Goal: Task Accomplishment & Management: Use online tool/utility

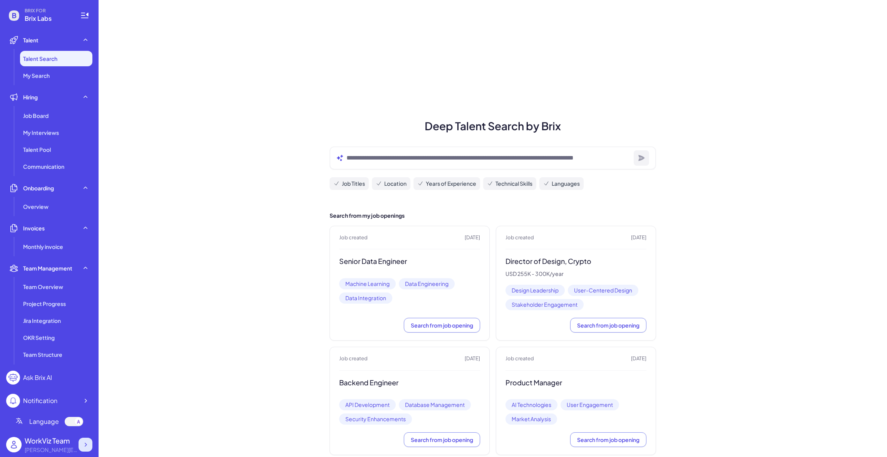
click at [89, 441] on div at bounding box center [86, 445] width 14 height 14
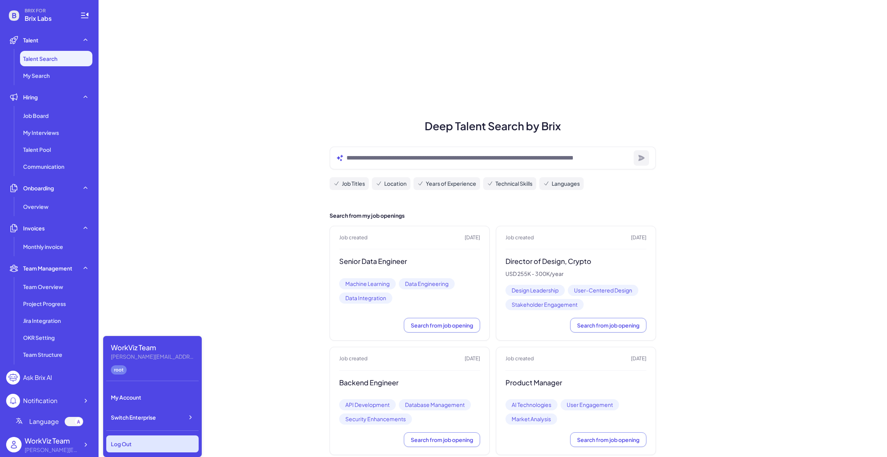
click at [151, 438] on div "Log Out" at bounding box center [152, 443] width 92 height 17
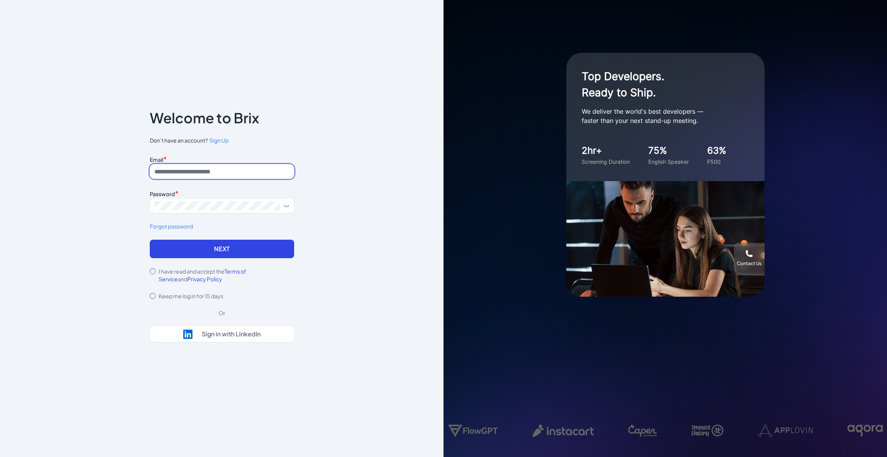
click at [226, 166] on input at bounding box center [222, 171] width 144 height 15
paste input "**********"
type input "**********"
click at [188, 210] on span at bounding box center [222, 205] width 144 height 15
click at [177, 250] on button "Next" at bounding box center [222, 249] width 144 height 18
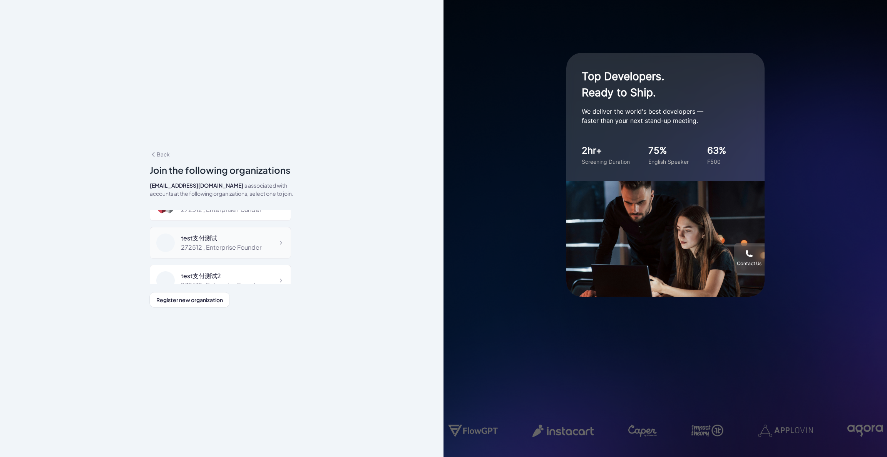
scroll to position [1529, 0]
click at [230, 253] on div "test支付测试" at bounding box center [221, 257] width 81 height 9
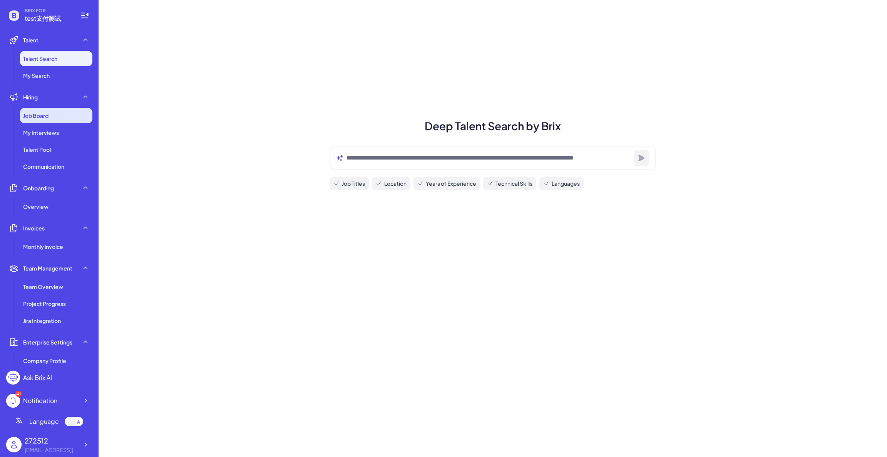
click at [29, 115] on span "Job Board" at bounding box center [35, 116] width 25 height 8
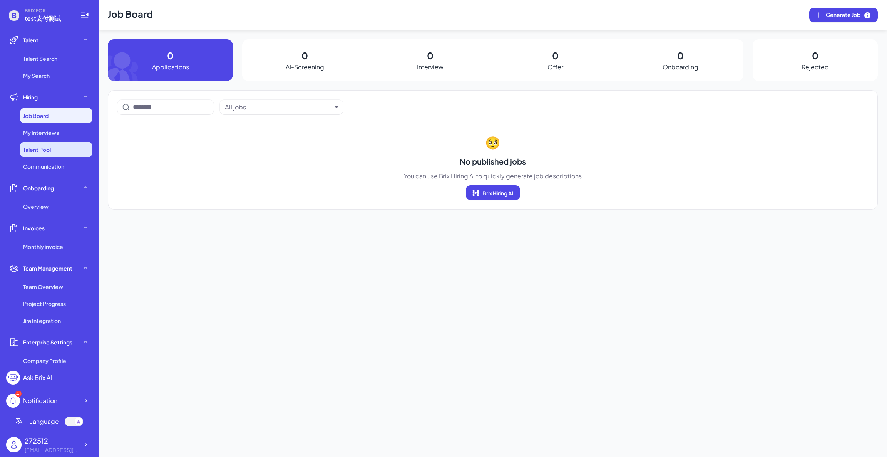
click at [27, 150] on span "Talent Pool" at bounding box center [37, 150] width 28 height 8
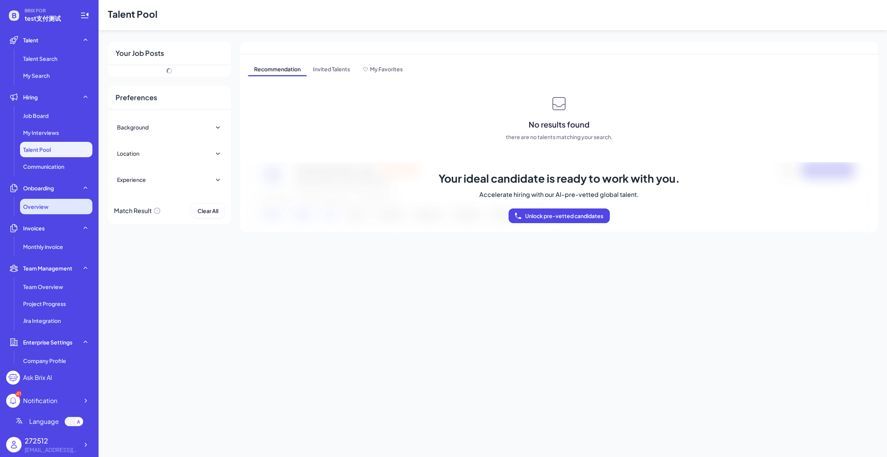
click at [33, 210] on span "Overview" at bounding box center [35, 207] width 25 height 8
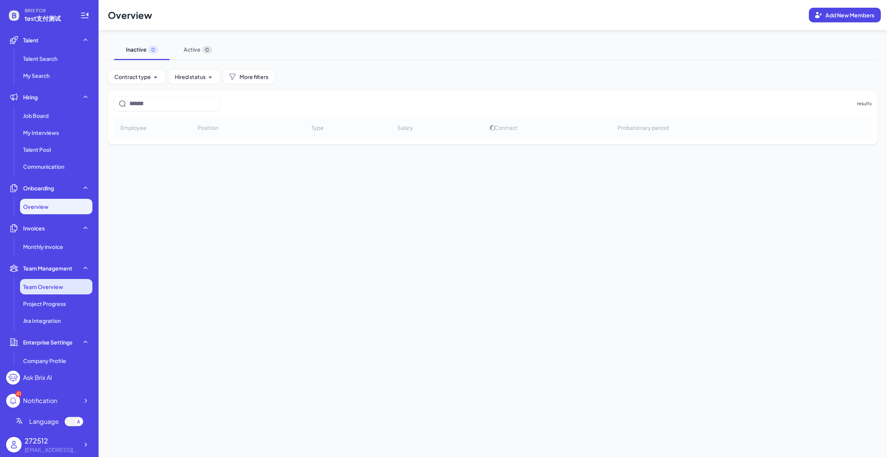
click at [43, 285] on span "Team Overview" at bounding box center [43, 287] width 40 height 8
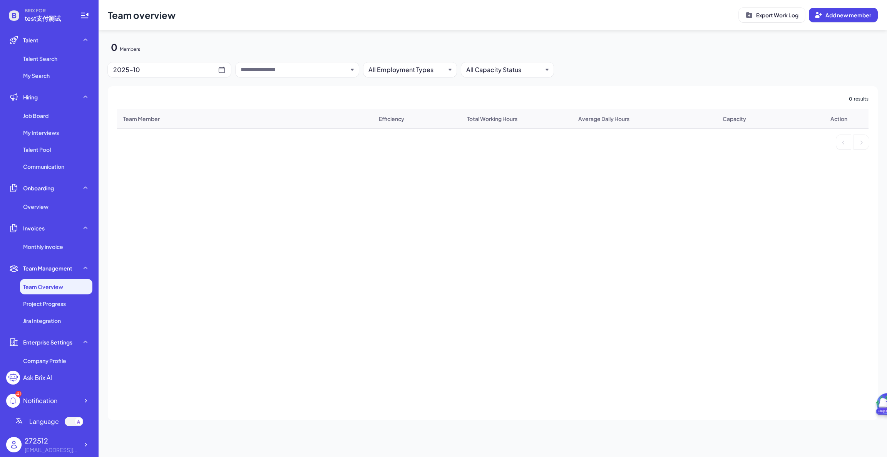
click at [51, 49] on li "Talent Talent Search My Search" at bounding box center [49, 57] width 86 height 51
click at [52, 57] on span "Talent Search" at bounding box center [40, 59] width 34 height 8
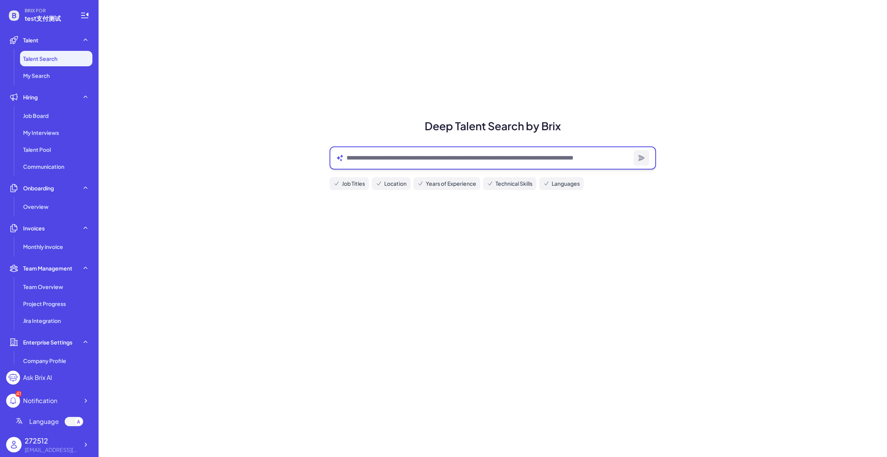
click at [415, 159] on textarea at bounding box center [489, 157] width 284 height 9
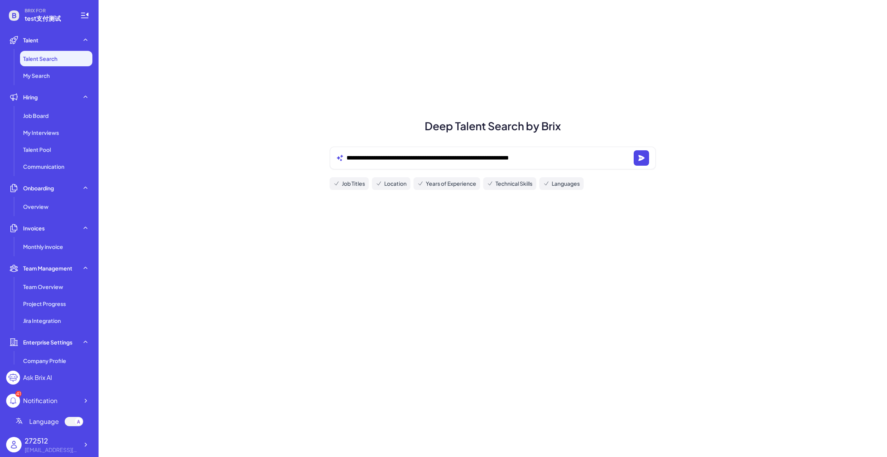
type textarea "**********"
click at [315, 148] on div "**********" at bounding box center [493, 228] width 789 height 457
click at [630, 95] on div "**********" at bounding box center [493, 228] width 789 height 457
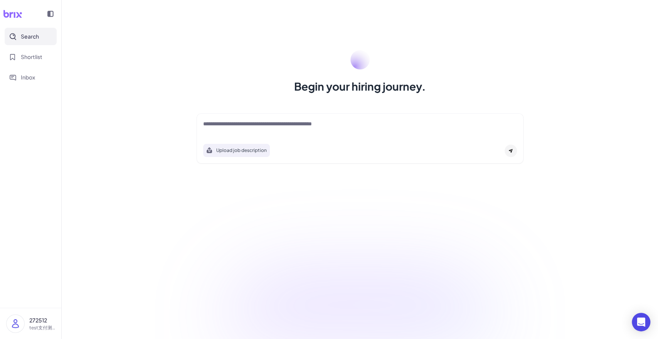
click at [243, 123] on textarea at bounding box center [360, 124] width 314 height 9
click at [328, 123] on textarea at bounding box center [360, 124] width 314 height 9
paste textarea "**********"
type textarea "**********"
click at [509, 152] on icon at bounding box center [510, 150] width 5 height 5
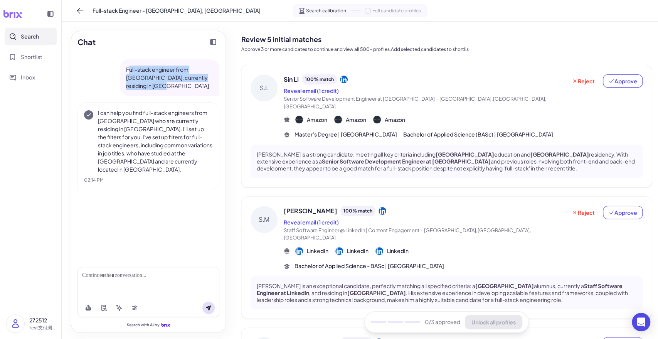
drag, startPoint x: 159, startPoint y: 82, endPoint x: 127, endPoint y: 67, distance: 34.5
click at [127, 67] on p "Full-stack engineer from [GEOGRAPHIC_DATA], currently residing in [GEOGRAPHIC_D…" at bounding box center [169, 77] width 87 height 24
click at [143, 185] on div "Full-stack engineer from [GEOGRAPHIC_DATA], currently residing in [GEOGRAPHIC_D…" at bounding box center [148, 156] width 154 height 207
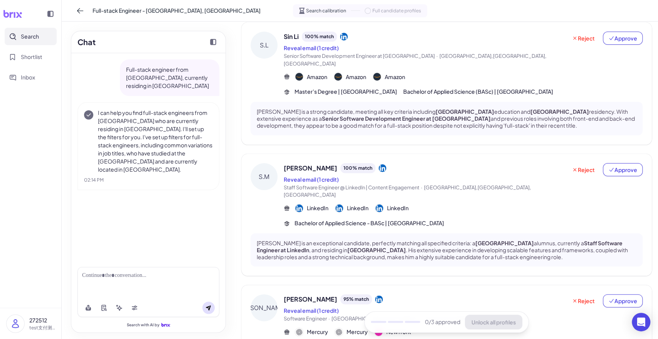
click at [471, 200] on div "[PERSON_NAME] 100 % match Reveal email (1 credit) Staff Software Engineer @ Lin…" at bounding box center [462, 195] width 359 height 64
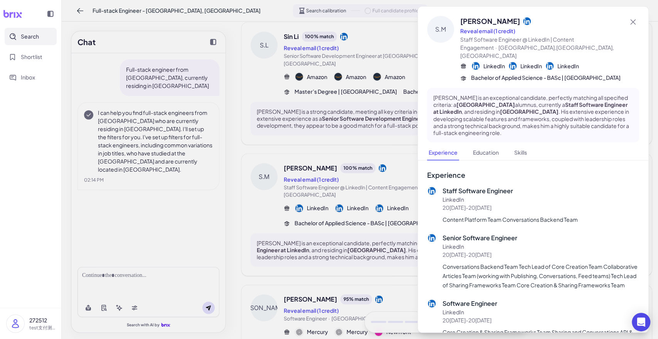
click at [377, 230] on div at bounding box center [329, 169] width 658 height 339
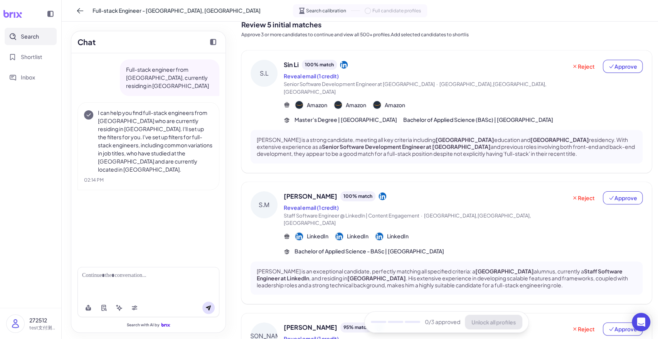
scroll to position [0, 0]
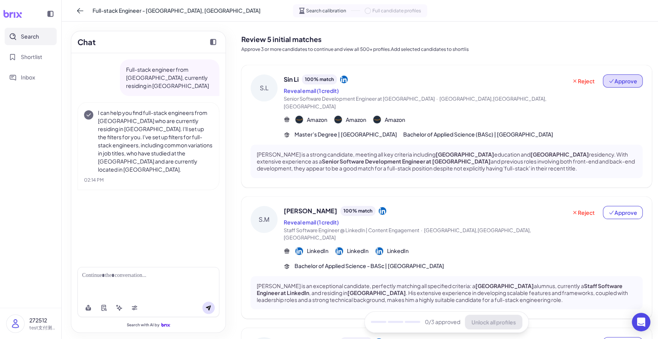
click at [622, 79] on span "Approve" at bounding box center [622, 81] width 29 height 8
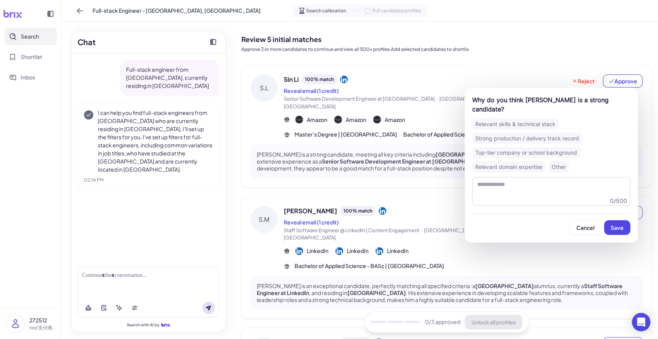
click at [559, 161] on div "Other" at bounding box center [558, 166] width 20 height 11
click at [614, 222] on button "Save" at bounding box center [617, 227] width 26 height 15
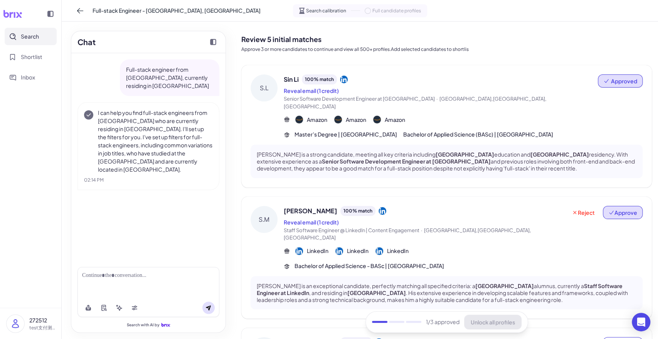
click at [621, 208] on span "Approve" at bounding box center [622, 212] width 29 height 8
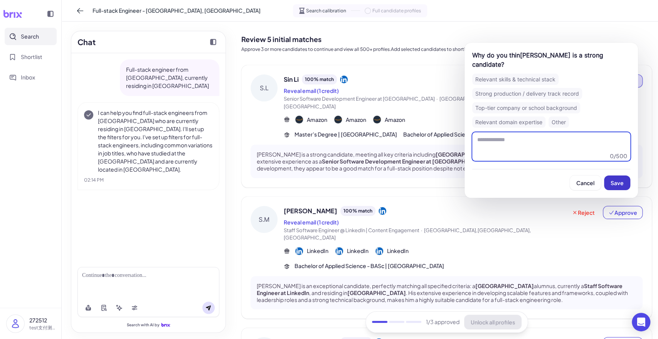
drag, startPoint x: 585, startPoint y: 151, endPoint x: 622, endPoint y: 182, distance: 48.1
click at [585, 151] on textarea at bounding box center [551, 146] width 158 height 29
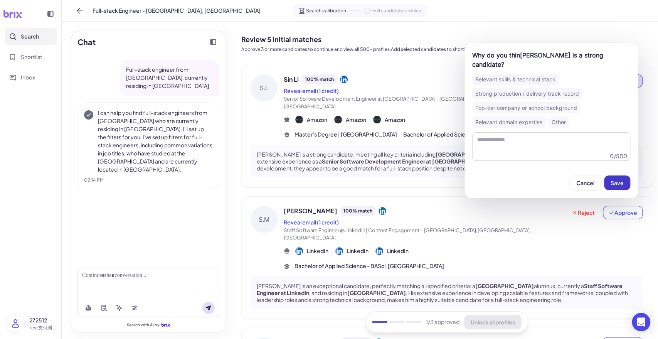
click at [623, 184] on span "Save" at bounding box center [616, 182] width 13 height 7
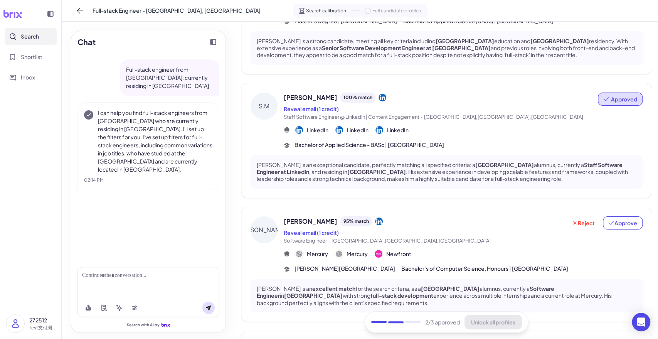
scroll to position [171, 0]
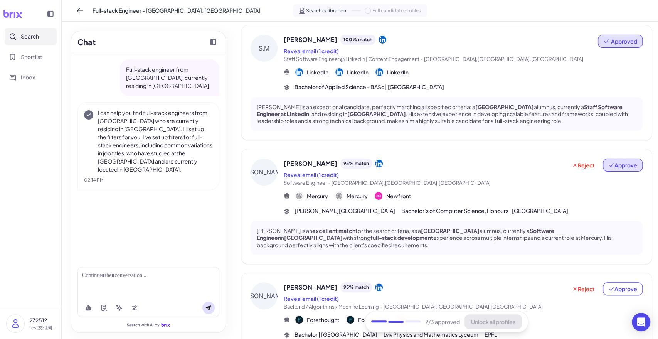
click at [619, 161] on span "Approve" at bounding box center [622, 165] width 29 height 8
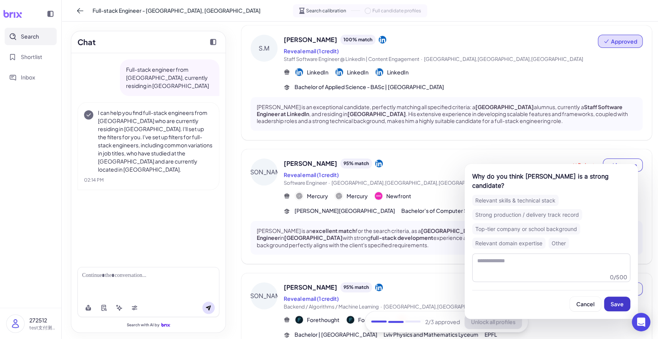
click at [622, 299] on button "Save" at bounding box center [617, 303] width 26 height 15
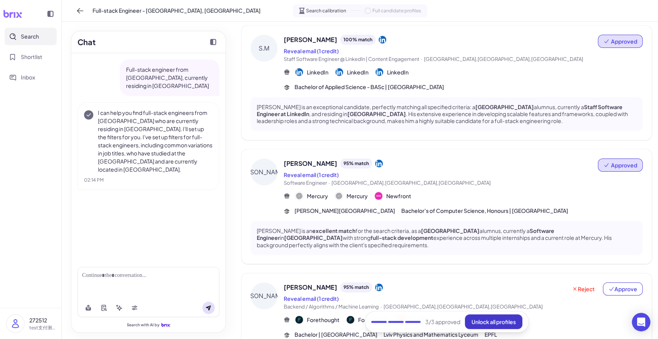
click at [482, 321] on span "Unlock all profiles" at bounding box center [493, 321] width 44 height 7
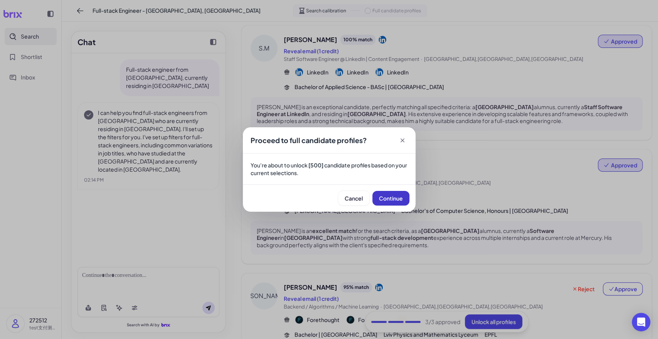
click at [388, 195] on span "Continue" at bounding box center [391, 198] width 24 height 7
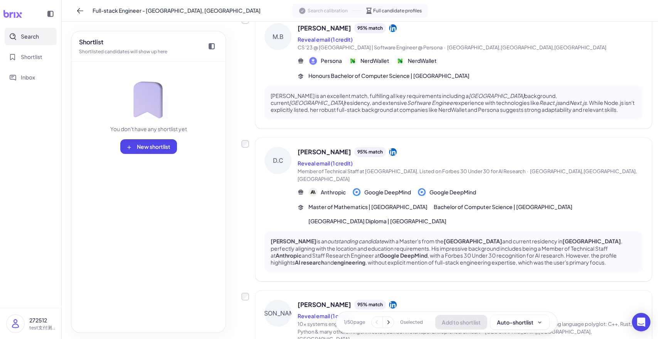
scroll to position [0, 0]
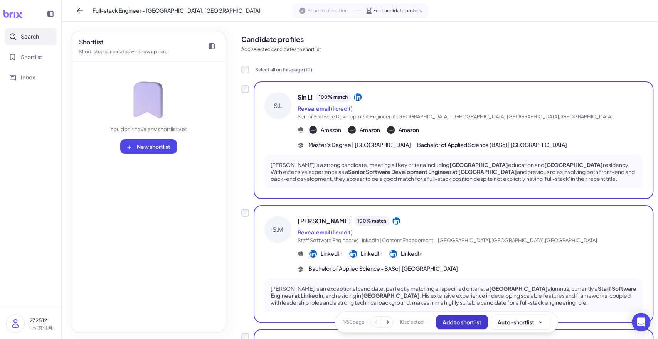
drag, startPoint x: 456, startPoint y: 324, endPoint x: 441, endPoint y: 326, distance: 14.4
click at [455, 324] on span "Add to shortlist" at bounding box center [461, 321] width 39 height 7
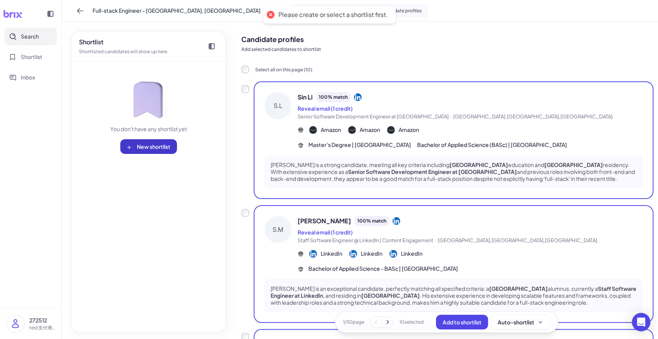
click at [153, 148] on span "New shortlist" at bounding box center [154, 146] width 34 height 7
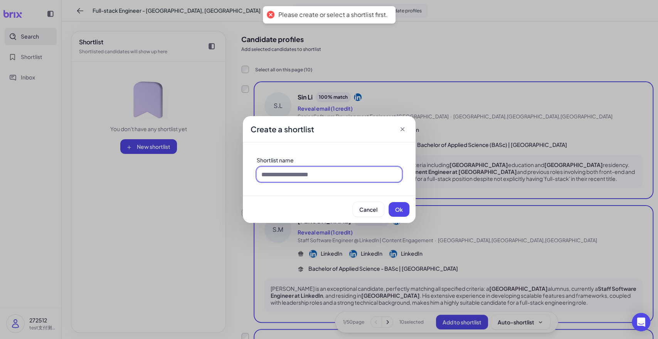
click at [285, 179] on input at bounding box center [329, 174] width 145 height 15
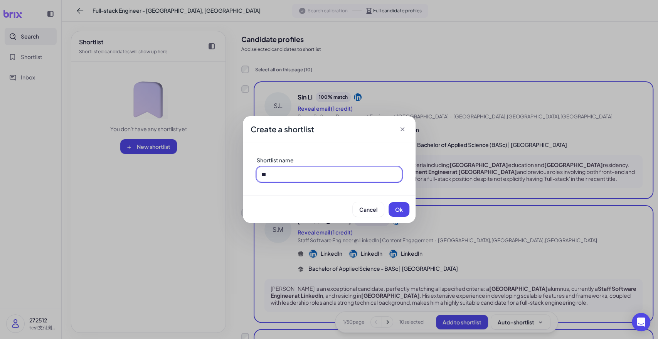
type input "*"
drag, startPoint x: 314, startPoint y: 173, endPoint x: 296, endPoint y: 175, distance: 17.8
click at [296, 175] on input "**********" at bounding box center [329, 174] width 145 height 15
click at [260, 173] on input "**********" at bounding box center [329, 174] width 145 height 15
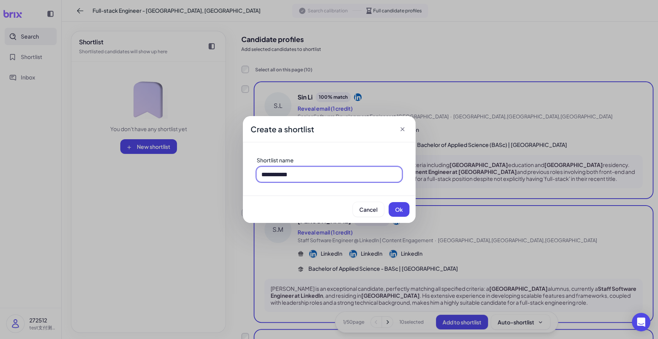
paste input "****"
type input "**********"
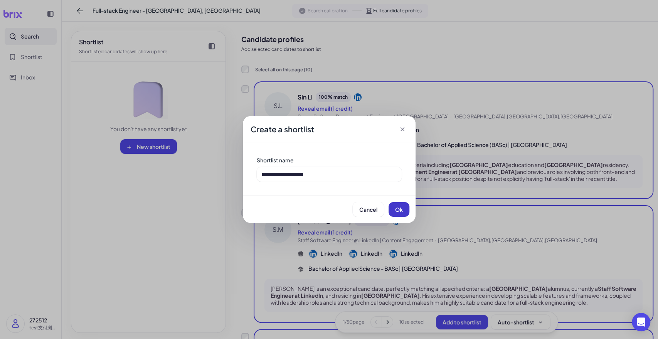
click at [394, 211] on button "Ok" at bounding box center [398, 209] width 21 height 15
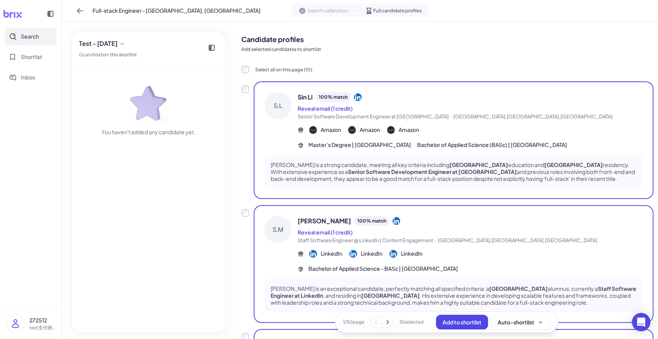
click at [161, 122] on div "You haven't added any candidate yet." at bounding box center [148, 100] width 139 height 71
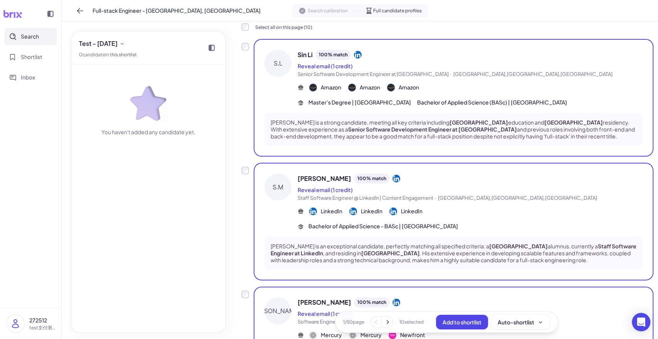
scroll to position [128, 0]
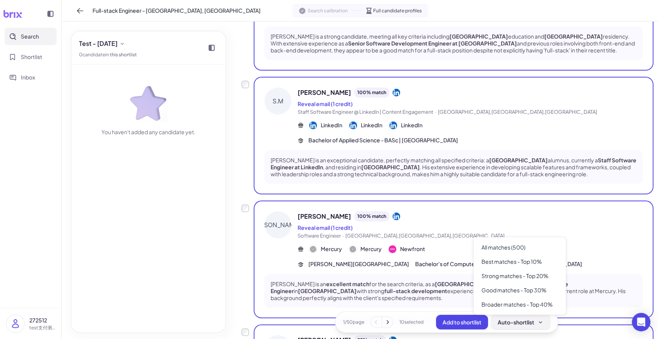
click at [530, 320] on div "Auto-shortlist" at bounding box center [520, 322] width 46 height 8
click at [532, 305] on div "Broader matches - Top 40%" at bounding box center [519, 304] width 86 height 14
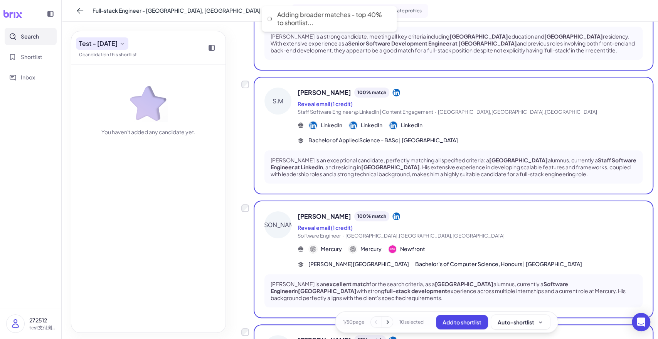
click at [125, 41] on icon at bounding box center [122, 43] width 6 height 6
click at [116, 65] on span "Test - [DATE]" at bounding box center [100, 63] width 32 height 8
click at [224, 139] on div "You haven't added any candidate yet." at bounding box center [148, 198] width 154 height 267
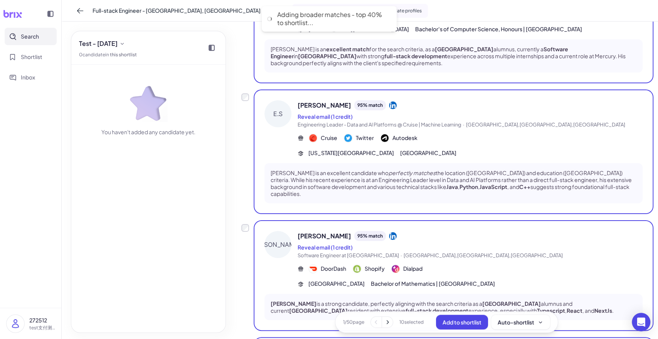
scroll to position [1051, 0]
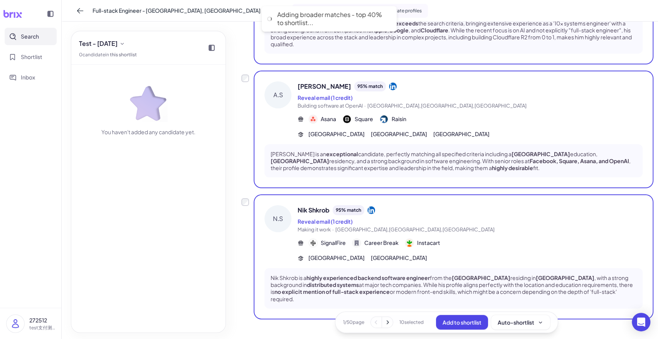
click at [383, 319] on icon at bounding box center [387, 322] width 8 height 8
click at [383, 320] on icon at bounding box center [387, 322] width 8 height 8
click at [384, 322] on icon at bounding box center [387, 322] width 8 height 8
click at [410, 320] on span "10 selected" at bounding box center [411, 321] width 24 height 7
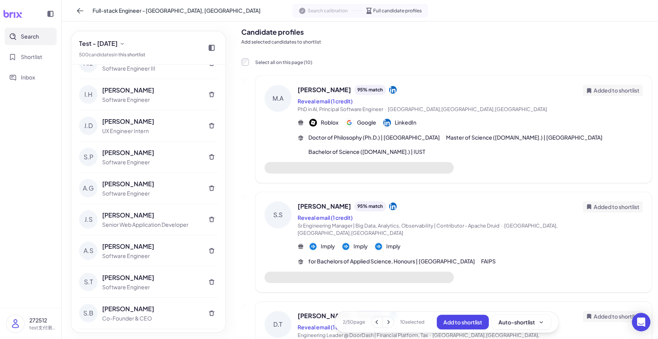
scroll to position [86, 0]
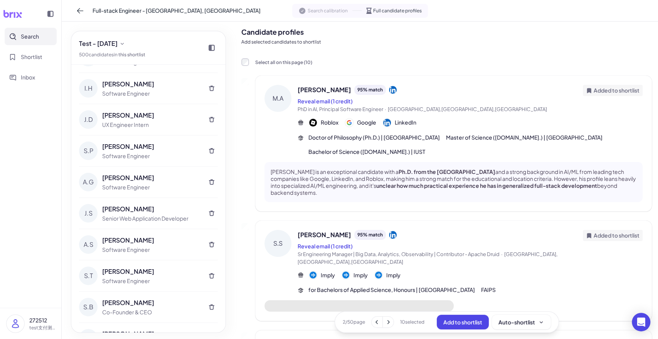
click at [124, 102] on div "I.H Iris Hao Software Engineer" at bounding box center [148, 88] width 139 height 31
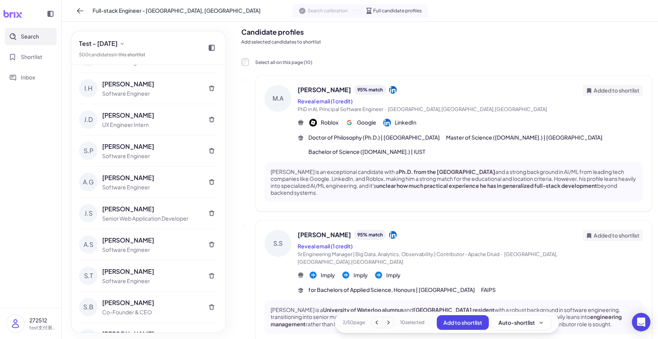
click at [128, 89] on div "Software Engineer" at bounding box center [151, 93] width 99 height 8
click at [108, 79] on div "[PERSON_NAME]" at bounding box center [151, 83] width 99 height 9
click at [103, 85] on div "[PERSON_NAME]" at bounding box center [151, 83] width 99 height 9
click at [84, 86] on div "I.H" at bounding box center [88, 88] width 18 height 18
click at [92, 86] on div "I.H" at bounding box center [88, 88] width 18 height 18
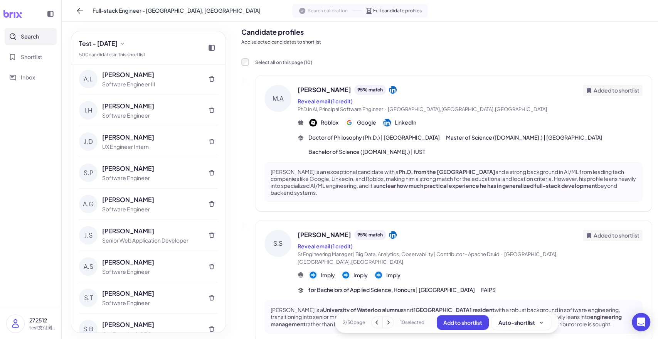
scroll to position [43, 0]
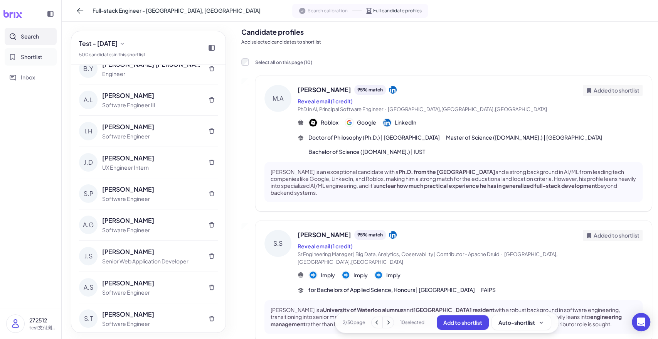
click at [27, 57] on span "Shortlist" at bounding box center [32, 57] width 22 height 8
click at [32, 58] on span "Shortlist" at bounding box center [32, 57] width 22 height 8
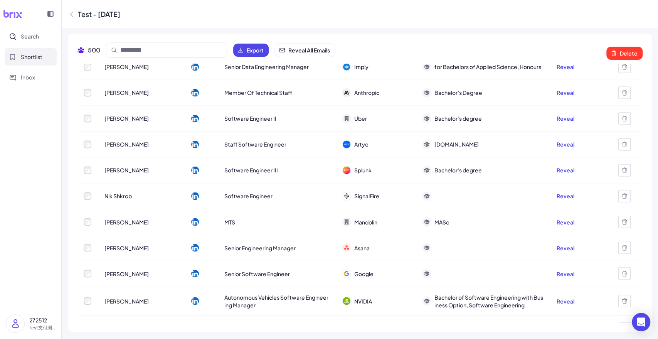
scroll to position [12862, 0]
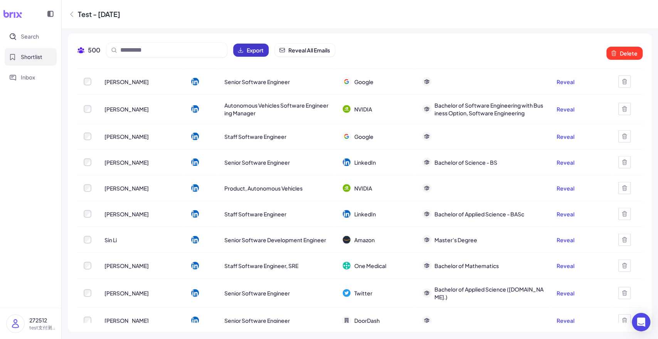
click at [248, 52] on span "Export" at bounding box center [255, 50] width 17 height 8
click at [252, 52] on div "500 Export Reveal All Emails" at bounding box center [206, 50] width 258 height 15
click at [34, 166] on nav "Search Shortlist Inbox" at bounding box center [30, 168] width 61 height 280
click at [34, 79] on span "Inbox" at bounding box center [28, 77] width 14 height 8
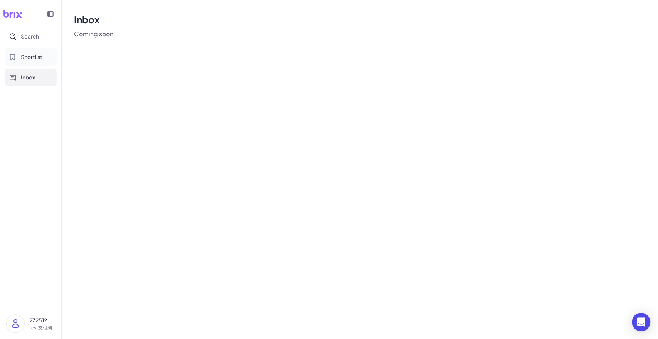
click at [40, 62] on button "Shortlist" at bounding box center [31, 56] width 52 height 17
click at [39, 50] on button "Shortlist" at bounding box center [31, 56] width 52 height 17
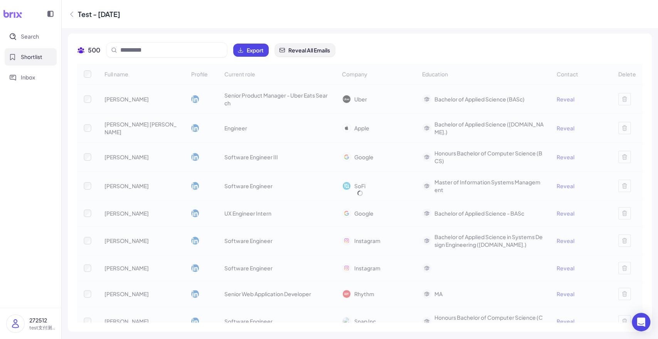
click at [305, 52] on span "Reveal All Emails" at bounding box center [309, 50] width 42 height 8
click at [123, 57] on span at bounding box center [166, 50] width 121 height 15
click at [163, 22] on div "Test - [DATE]" at bounding box center [360, 14] width 596 height 28
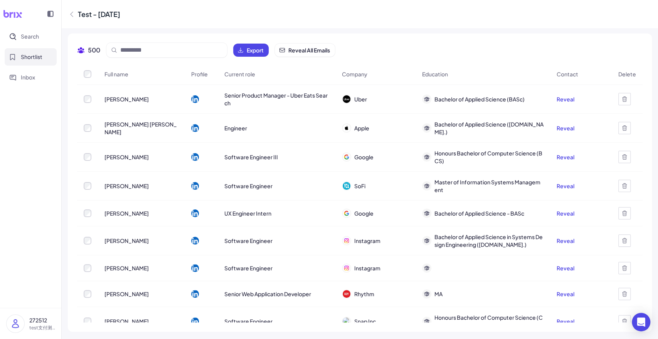
click at [138, 28] on div "500 Export Reveal All Emails Full name Profile Current role Company Education C…" at bounding box center [360, 182] width 596 height 309
click at [44, 86] on button "Inbox" at bounding box center [31, 77] width 52 height 17
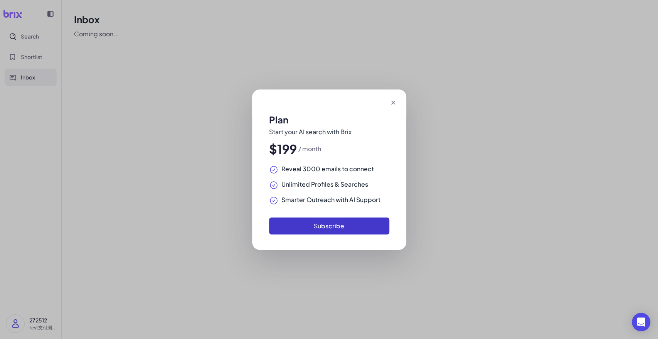
click at [357, 228] on button "Subscribe" at bounding box center [329, 225] width 120 height 17
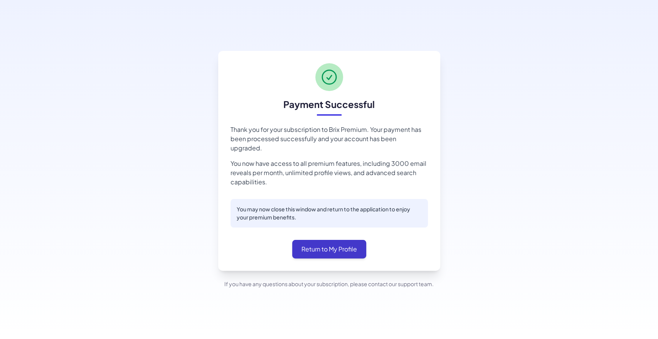
click at [343, 244] on button "Return to My Profile" at bounding box center [329, 249] width 74 height 18
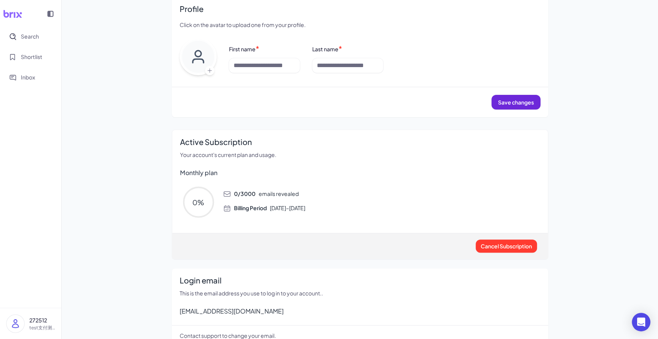
scroll to position [59, 0]
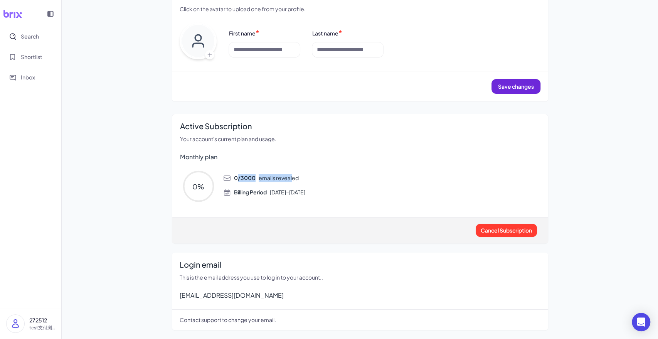
drag, startPoint x: 235, startPoint y: 176, endPoint x: 290, endPoint y: 183, distance: 55.5
click at [290, 178] on span "0 / 3000 emails revealed" at bounding box center [266, 178] width 65 height 8
click at [285, 195] on span "Billing Period [DATE] – [DATE]" at bounding box center [269, 192] width 71 height 8
drag, startPoint x: 247, startPoint y: 190, endPoint x: 315, endPoint y: 194, distance: 69.0
click at [305, 190] on span "Billing Period [DATE] – [DATE]" at bounding box center [269, 192] width 71 height 8
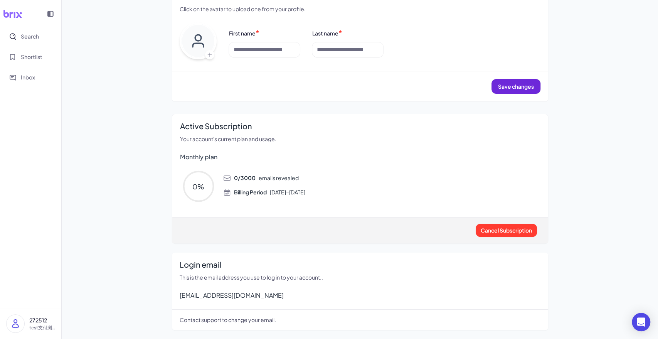
click at [302, 210] on div "Active Subscription Your account's current plan and usage. Monthly plan 0 % 0 /…" at bounding box center [360, 178] width 376 height 129
drag, startPoint x: 235, startPoint y: 190, endPoint x: 334, endPoint y: 193, distance: 99.4
click at [334, 193] on div "Billing Period [DATE] – [DATE]" at bounding box center [381, 192] width 317 height 8
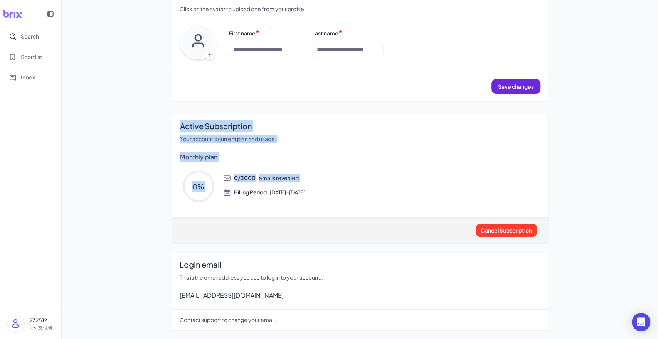
drag, startPoint x: 335, startPoint y: 193, endPoint x: 234, endPoint y: 193, distance: 100.9
click at [234, 193] on div "Billing Period [DATE] – [DATE]" at bounding box center [381, 192] width 317 height 8
click at [234, 193] on span "Billing Period" at bounding box center [250, 191] width 33 height 7
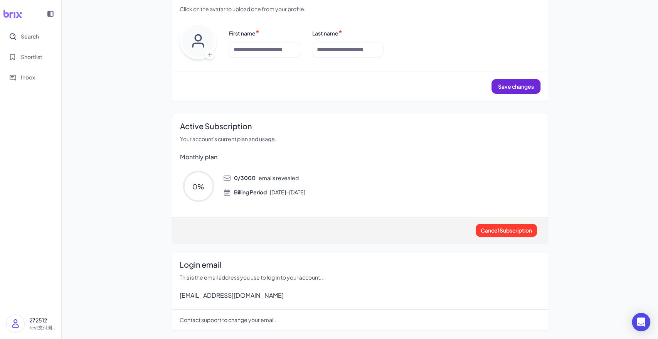
drag, startPoint x: 231, startPoint y: 192, endPoint x: 323, endPoint y: 194, distance: 92.5
click at [323, 194] on div "Billing Period [DATE] – [DATE]" at bounding box center [381, 192] width 317 height 8
click at [305, 194] on span "Billing Period [DATE] – [DATE]" at bounding box center [269, 192] width 71 height 8
click at [13, 39] on icon "Search" at bounding box center [12, 36] width 7 height 7
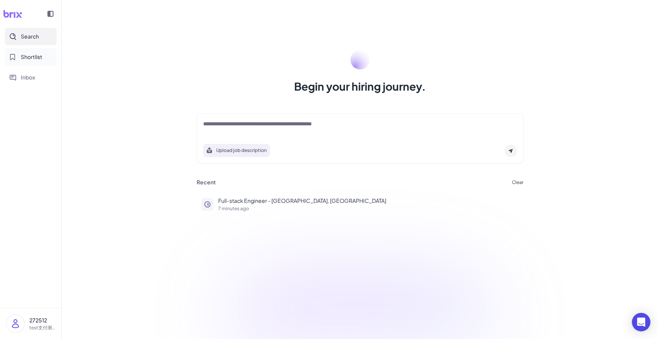
click at [38, 58] on span "Shortlist" at bounding box center [32, 57] width 22 height 8
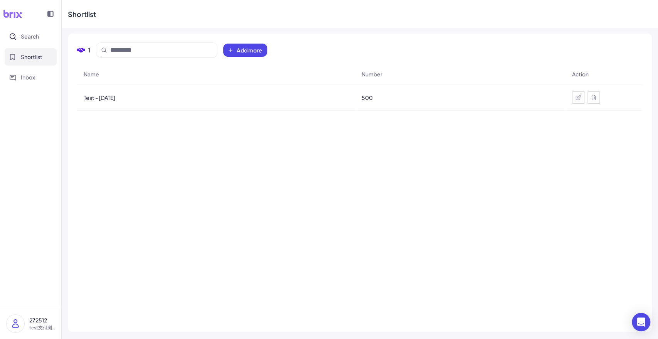
click at [105, 96] on span "Test - [DATE]" at bounding box center [100, 98] width 32 height 8
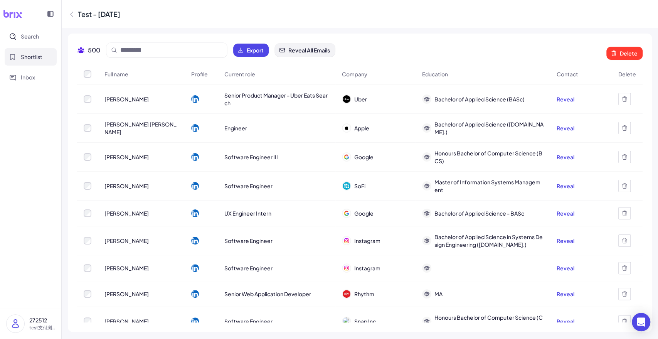
click at [299, 50] on span "Reveal All Emails" at bounding box center [309, 50] width 42 height 8
click at [319, 52] on span "Reveal All Emails" at bounding box center [309, 50] width 42 height 8
drag, startPoint x: 312, startPoint y: 51, endPoint x: 375, endPoint y: 49, distance: 63.2
click at [312, 51] on span "Reveal All Emails" at bounding box center [309, 50] width 42 height 8
click at [391, 44] on div "500 Export Reveal All Emails Delete" at bounding box center [359, 53] width 565 height 21
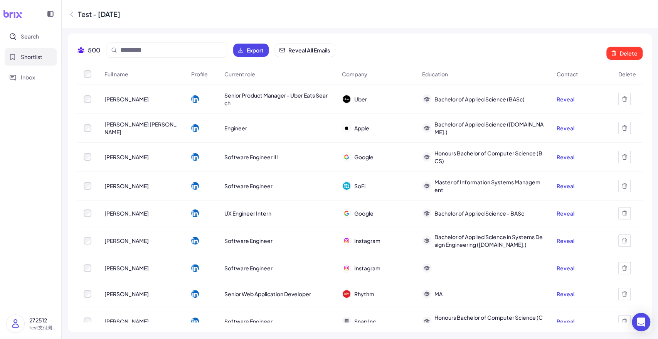
drag, startPoint x: 430, startPoint y: 48, endPoint x: 418, endPoint y: 50, distance: 12.1
click at [430, 47] on div "500 Export Reveal All Emails Delete" at bounding box center [359, 53] width 565 height 21
click at [24, 76] on span "Inbox" at bounding box center [28, 77] width 14 height 8
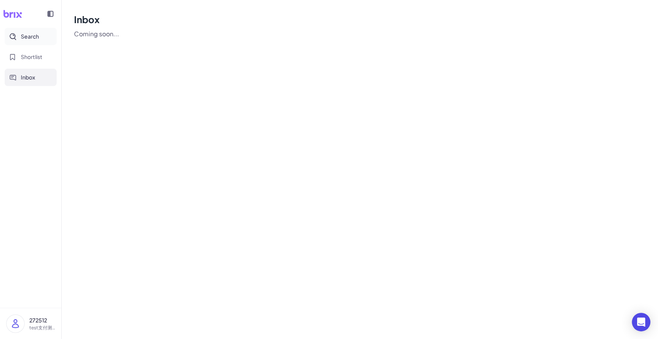
click at [38, 59] on span "Shortlist" at bounding box center [32, 57] width 22 height 8
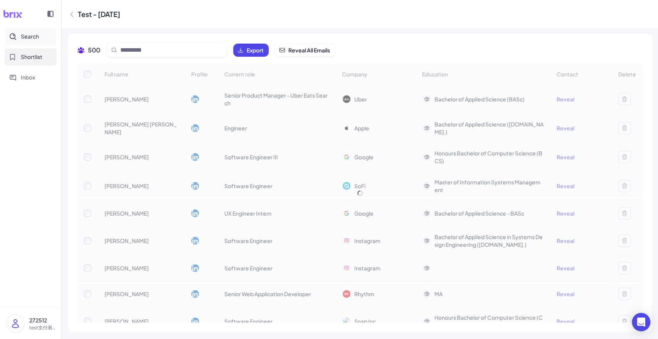
click at [30, 57] on span "Shortlist" at bounding box center [32, 57] width 22 height 8
click at [29, 40] on button "Search" at bounding box center [31, 36] width 52 height 17
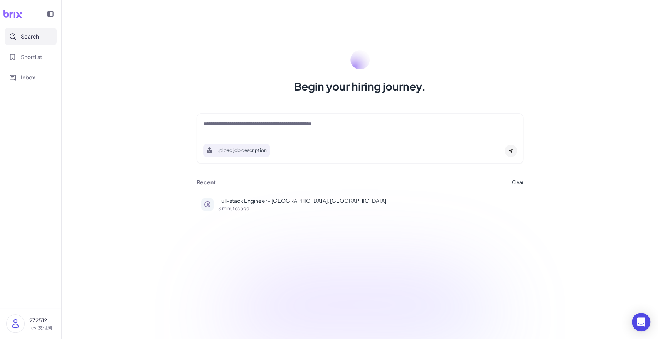
click at [33, 39] on span "Search" at bounding box center [30, 36] width 18 height 8
click at [247, 124] on textarea at bounding box center [360, 124] width 314 height 9
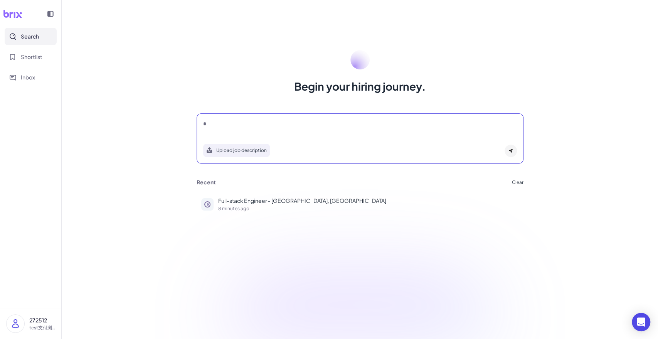
paste textarea "**********"
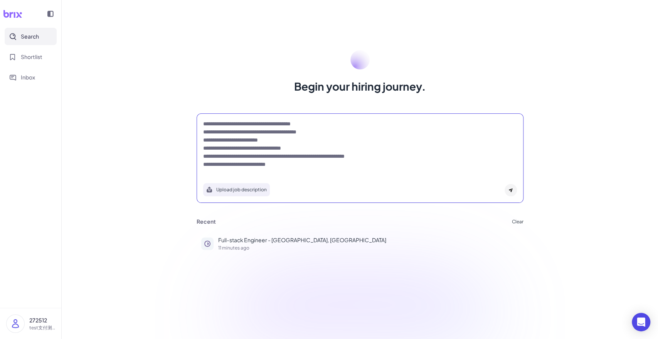
type textarea "*"
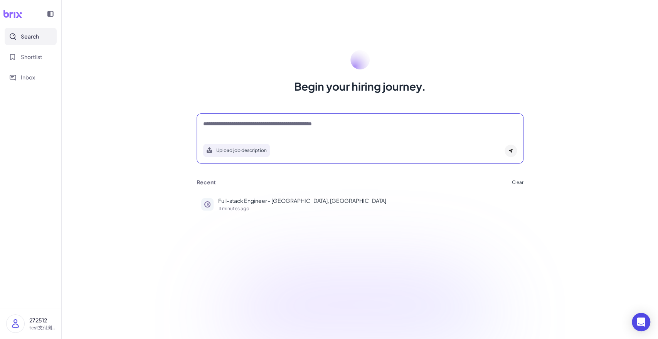
paste textarea "**********"
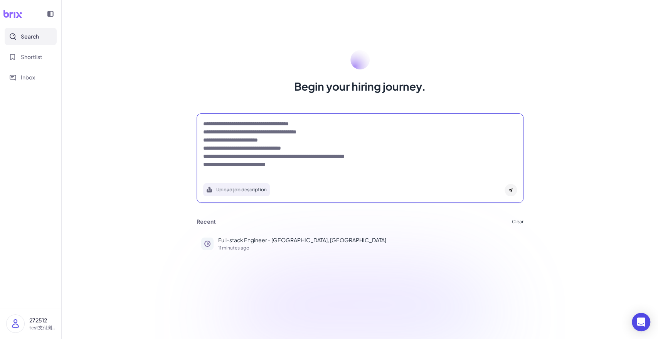
type textarea "**********"
click at [509, 190] on icon at bounding box center [510, 190] width 5 height 5
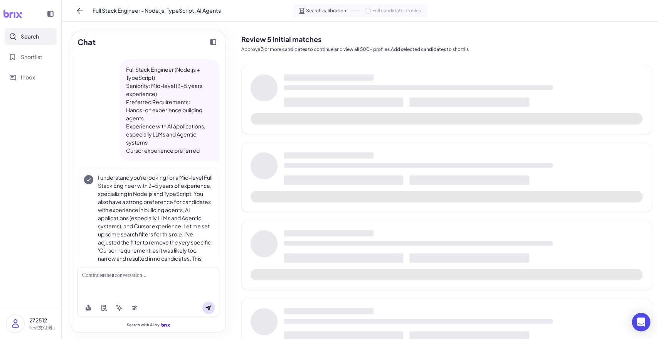
scroll to position [81, 0]
